Goal: Navigation & Orientation: Go to known website

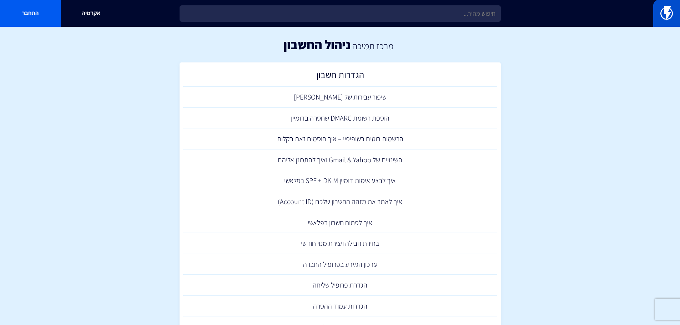
click at [665, 10] on img at bounding box center [667, 13] width 12 height 14
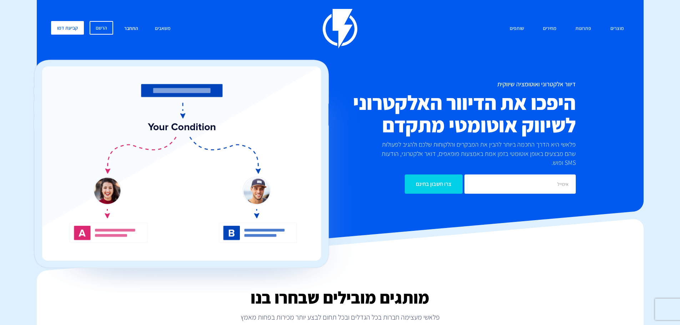
click at [130, 30] on link "התחבר" at bounding box center [131, 28] width 25 height 15
